Goal: Task Accomplishment & Management: Manage account settings

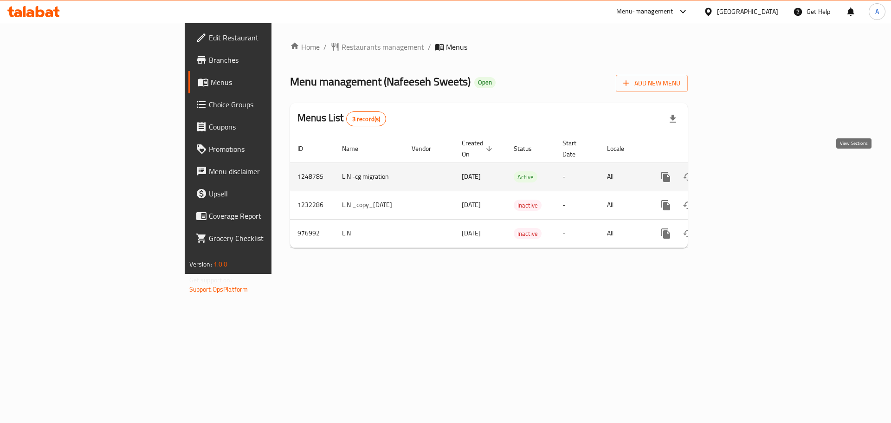
click at [744, 167] on link "enhanced table" at bounding box center [732, 177] width 22 height 22
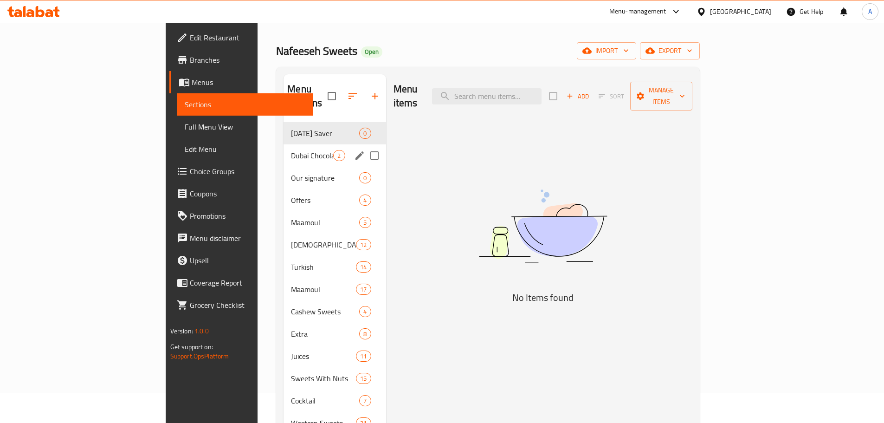
scroll to position [46, 0]
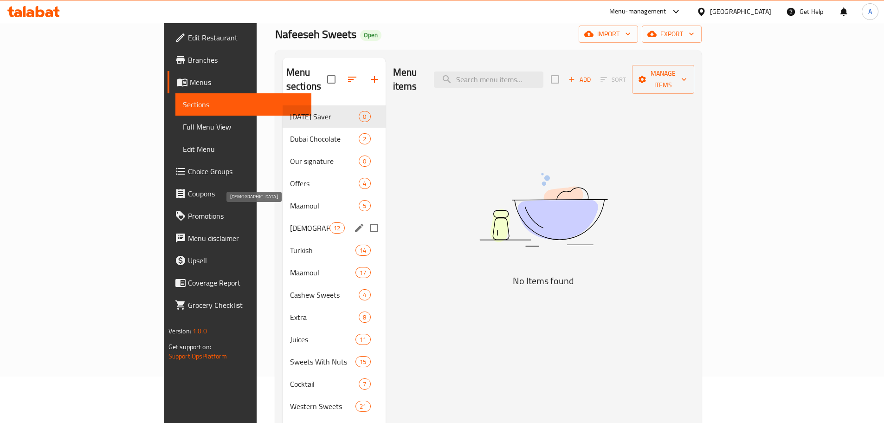
click at [283, 221] on div "Iraqi 12" at bounding box center [334, 228] width 103 height 22
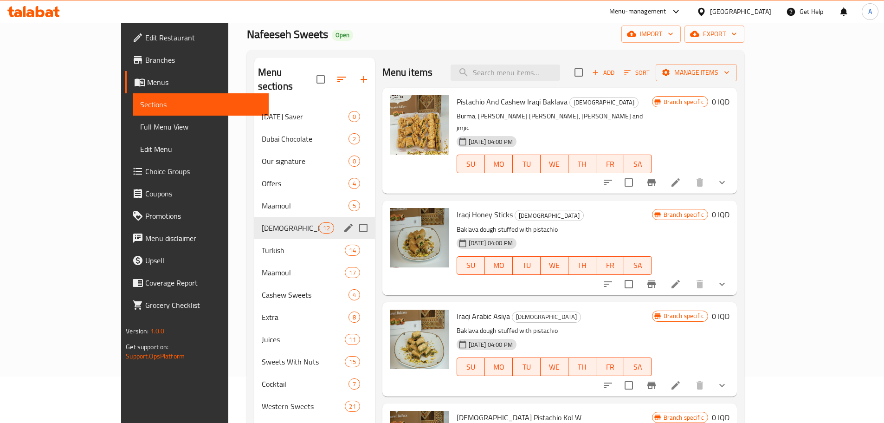
click at [254, 217] on div "Iraqi 12" at bounding box center [314, 228] width 121 height 22
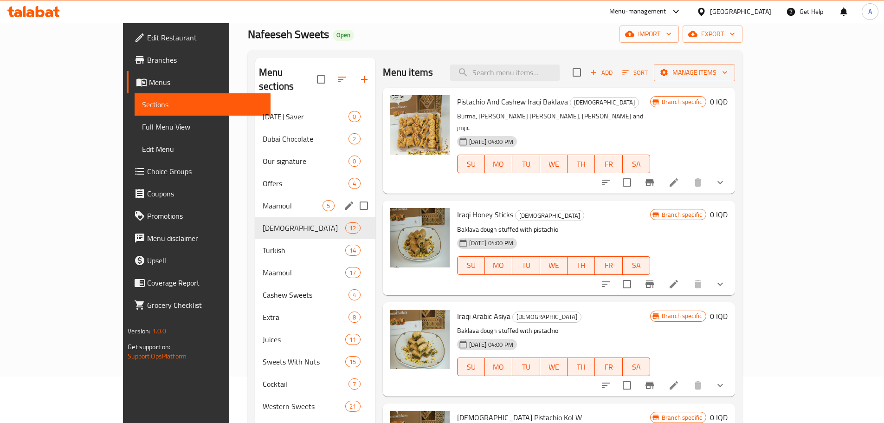
click at [255, 194] on div "Maamoul 5" at bounding box center [315, 205] width 120 height 22
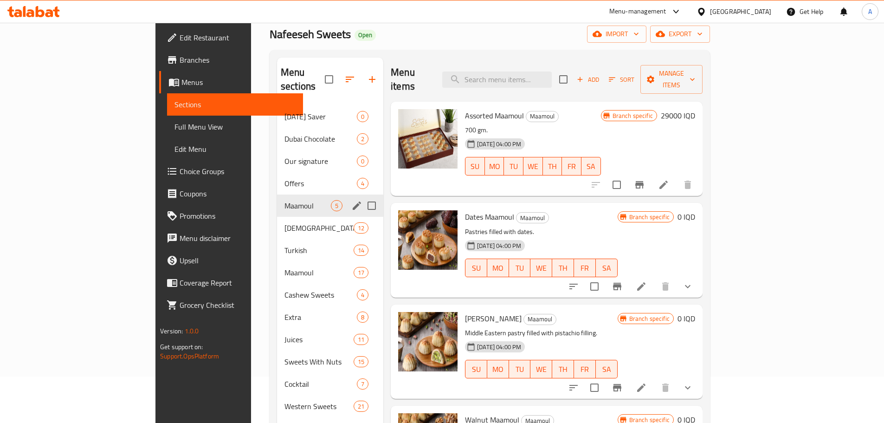
click at [277, 194] on div "Maamoul 5" at bounding box center [330, 205] width 106 height 22
click at [284, 178] on span "Offers" at bounding box center [307, 183] width 46 height 11
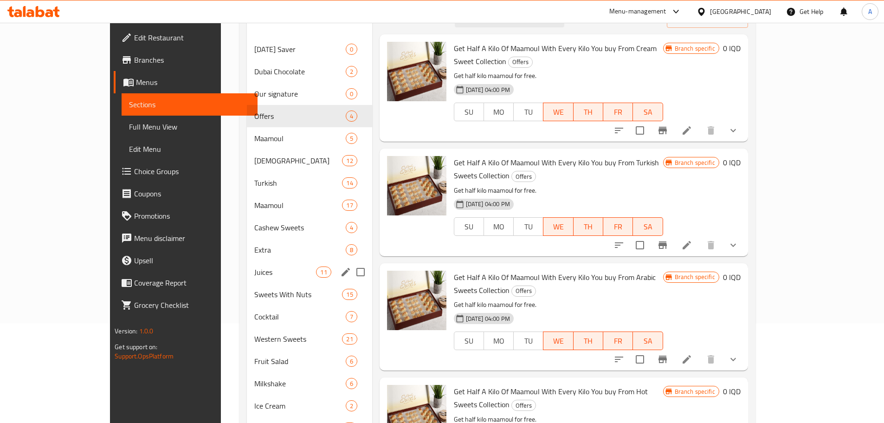
scroll to position [46, 0]
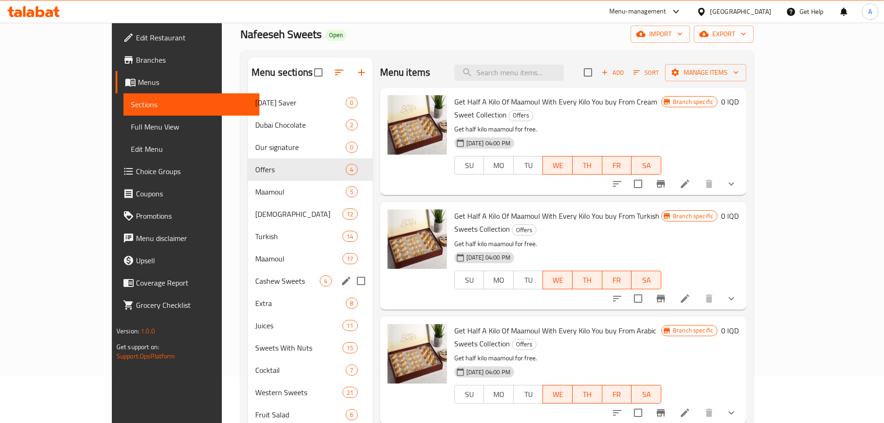
click at [248, 274] on div "Cashew Sweets 4" at bounding box center [310, 281] width 125 height 22
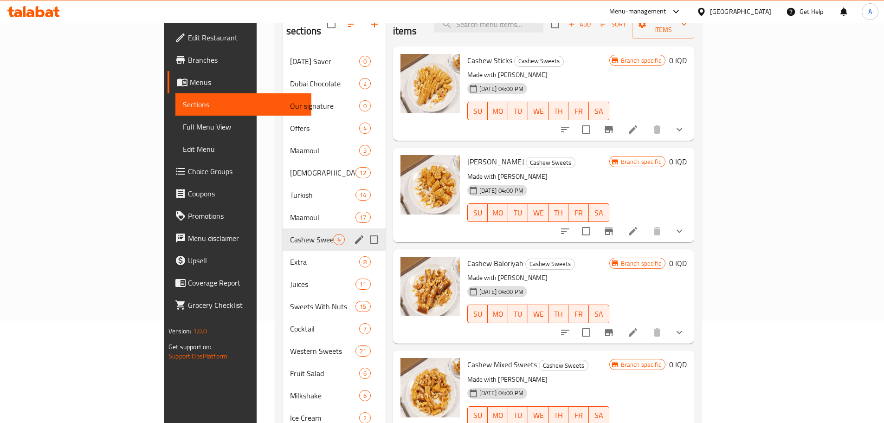
scroll to position [232, 0]
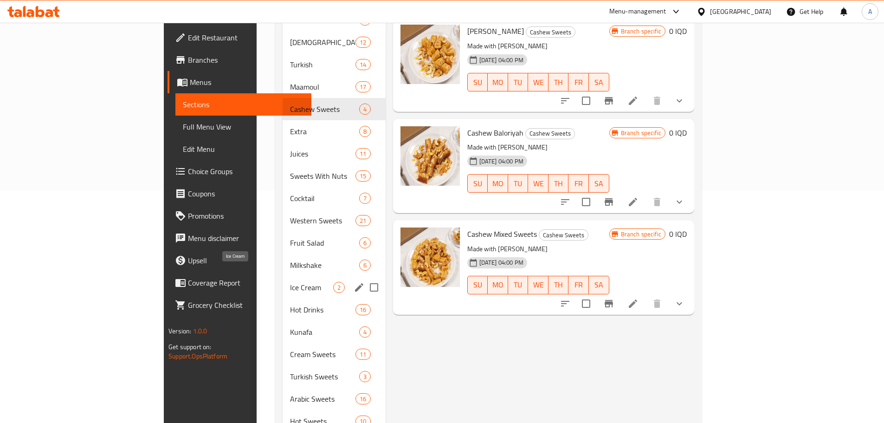
click at [290, 282] on span "Ice Cream" at bounding box center [311, 287] width 43 height 11
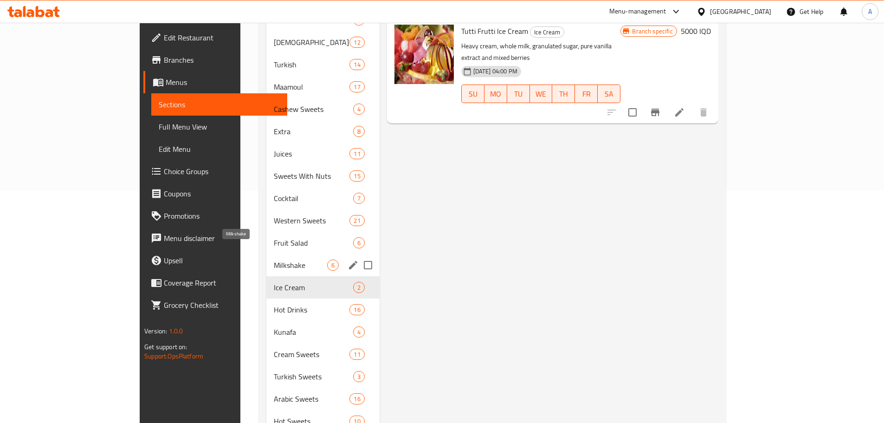
click at [274, 259] on span "Milkshake" at bounding box center [300, 264] width 53 height 11
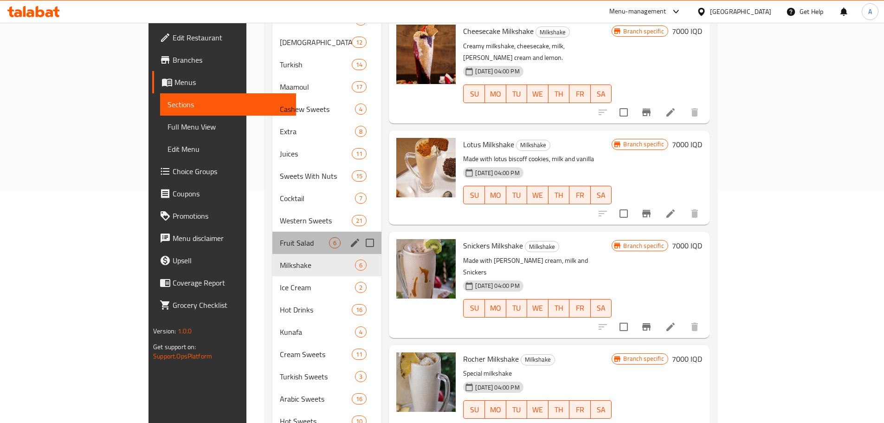
click at [272, 231] on div "Fruit Salad 6" at bounding box center [326, 242] width 109 height 22
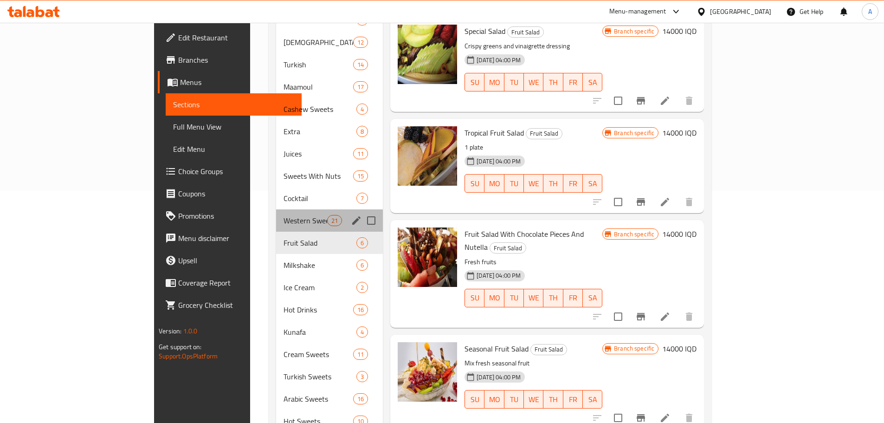
click at [283, 215] on span "Western Sweets" at bounding box center [305, 220] width 44 height 11
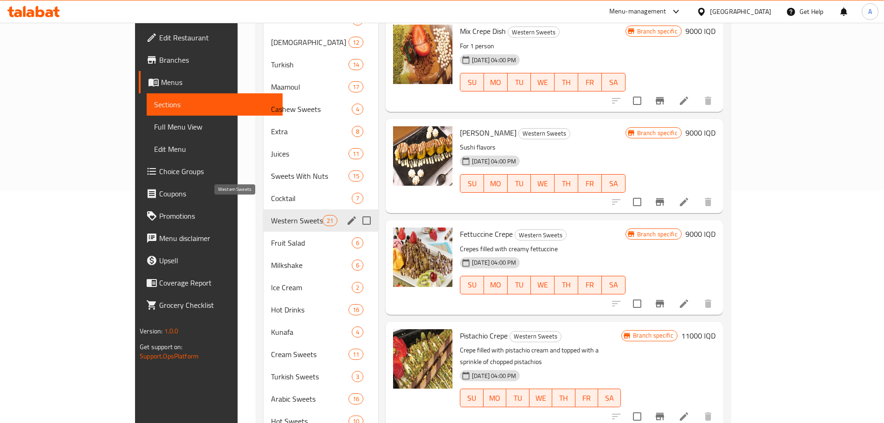
click at [263, 209] on div "Western Sweets 21" at bounding box center [320, 220] width 115 height 22
click at [271, 170] on span "Sweets With Nuts" at bounding box center [296, 175] width 51 height 11
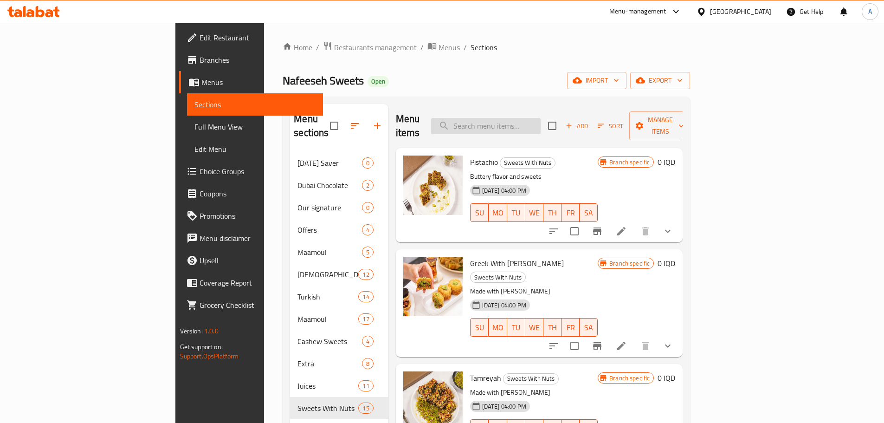
drag, startPoint x: 539, startPoint y: 128, endPoint x: 535, endPoint y: 125, distance: 4.9
click at [537, 127] on div "Menu items Add Sort Manage items" at bounding box center [539, 126] width 287 height 44
click at [536, 122] on input "search" at bounding box center [485, 126] width 109 height 16
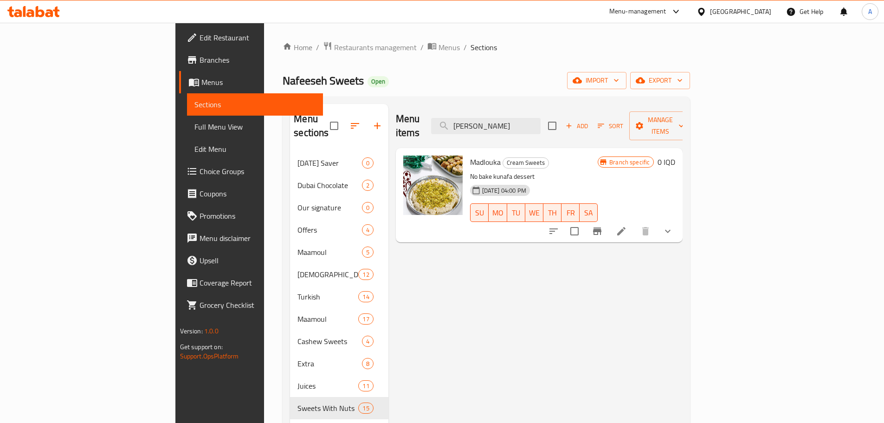
type input "[PERSON_NAME]"
click at [470, 171] on p "No bake kunafa dessert" at bounding box center [534, 177] width 128 height 12
click at [625, 227] on icon at bounding box center [621, 231] width 8 height 8
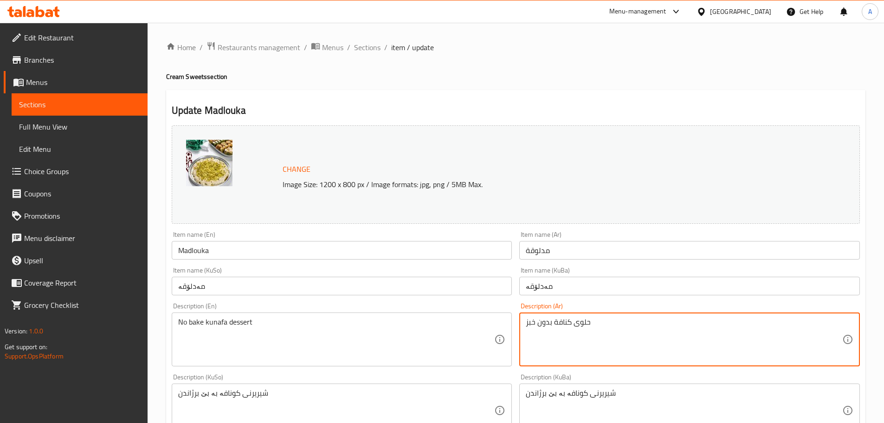
drag, startPoint x: 604, startPoint y: 329, endPoint x: 524, endPoint y: 319, distance: 80.8
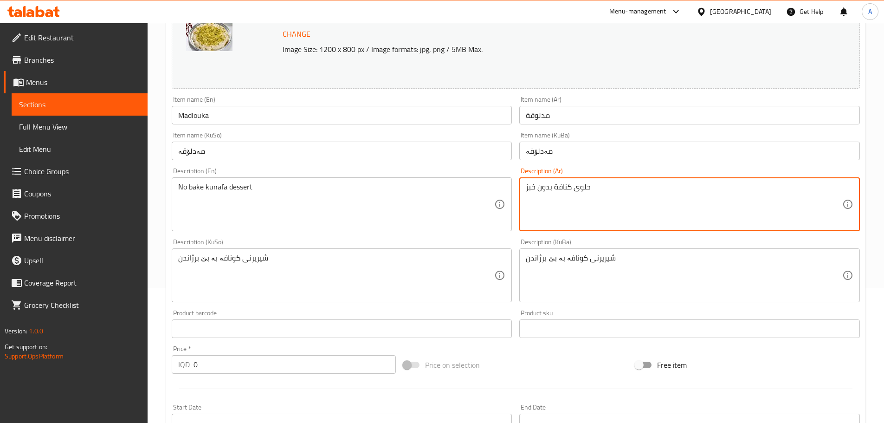
scroll to position [139, 0]
